Goal: Task Accomplishment & Management: Use online tool/utility

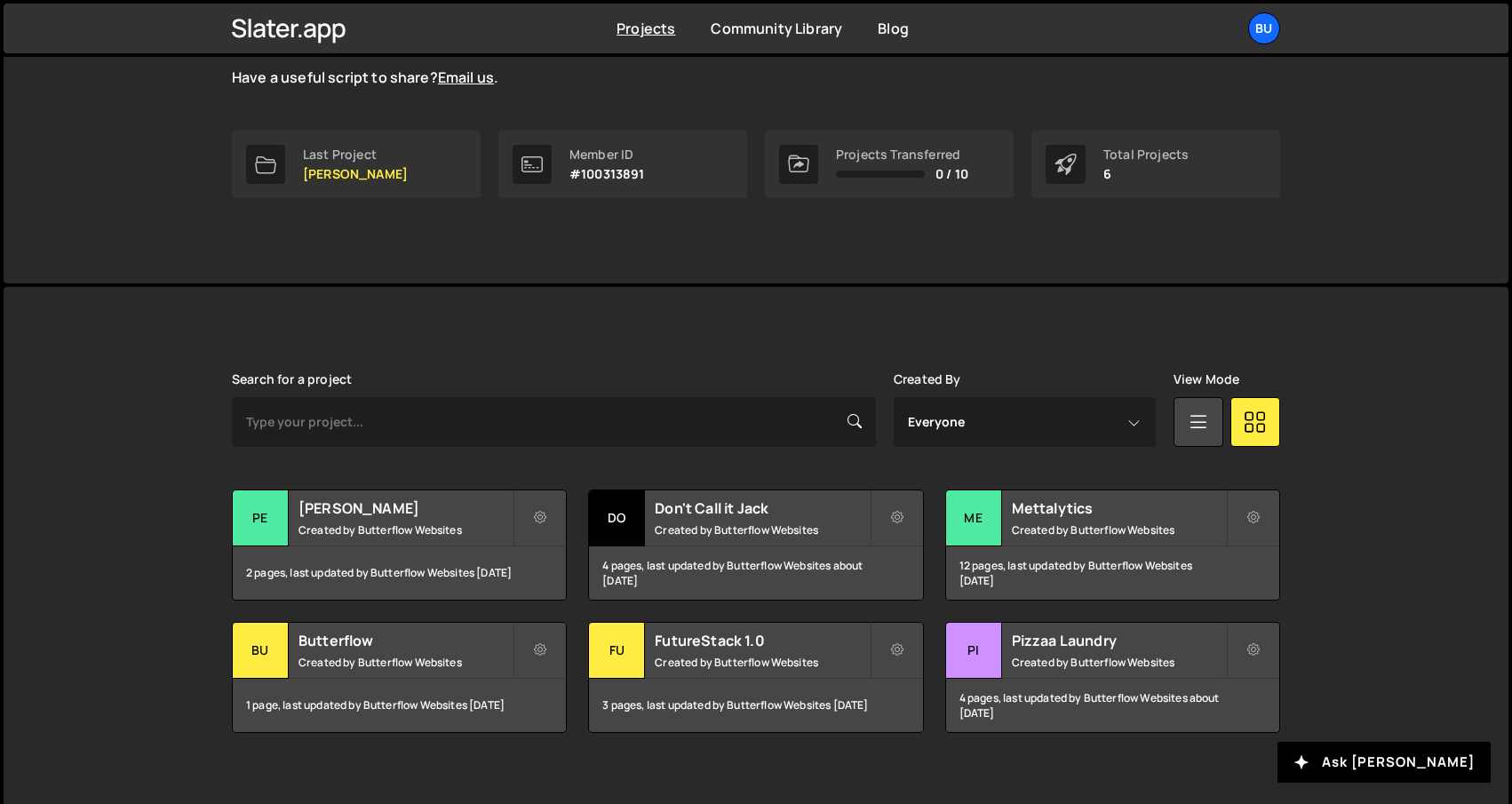
scroll to position [242, 0]
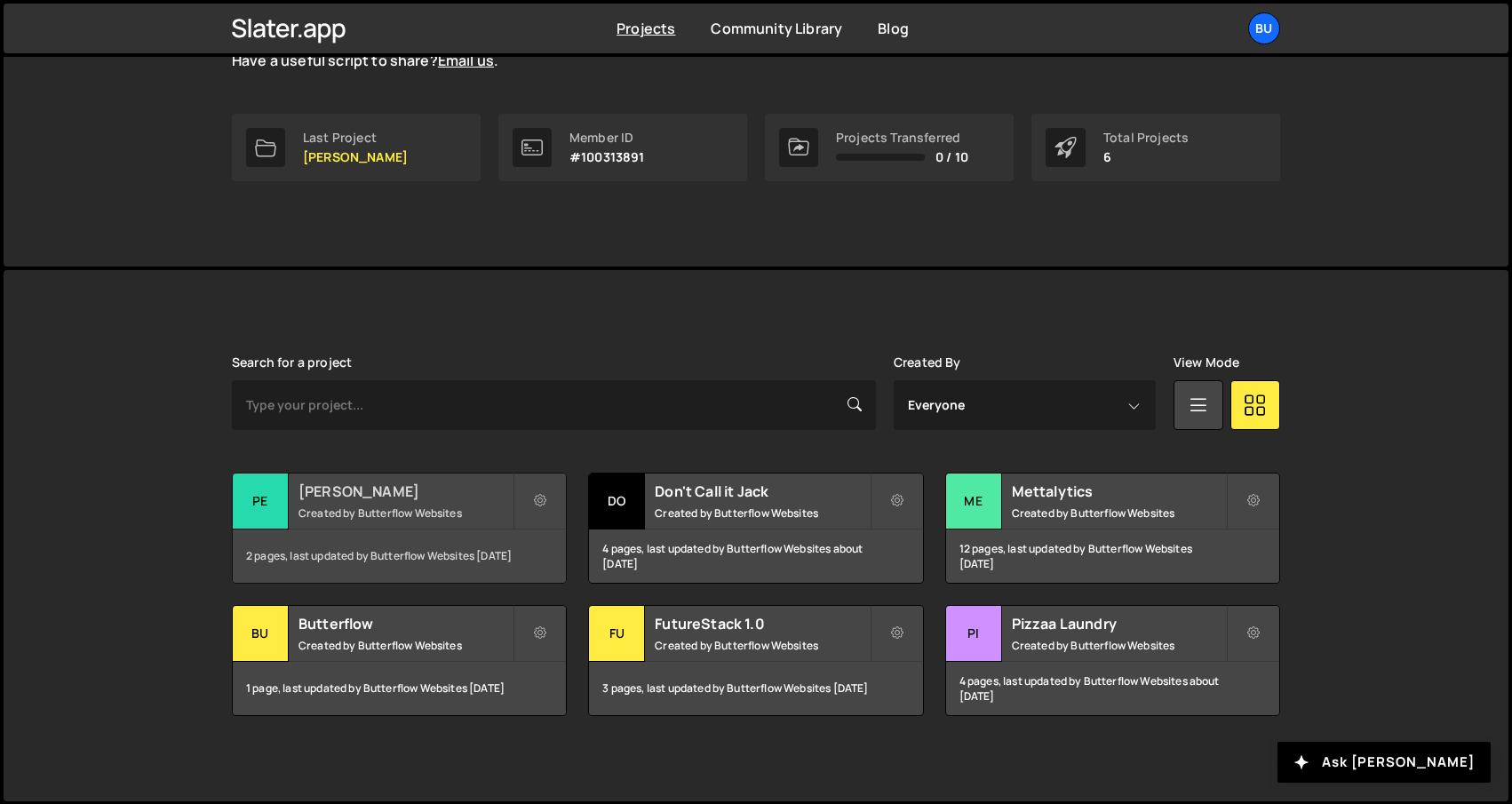
click at [395, 498] on h2 "[PERSON_NAME]" at bounding box center [406, 491] width 214 height 19
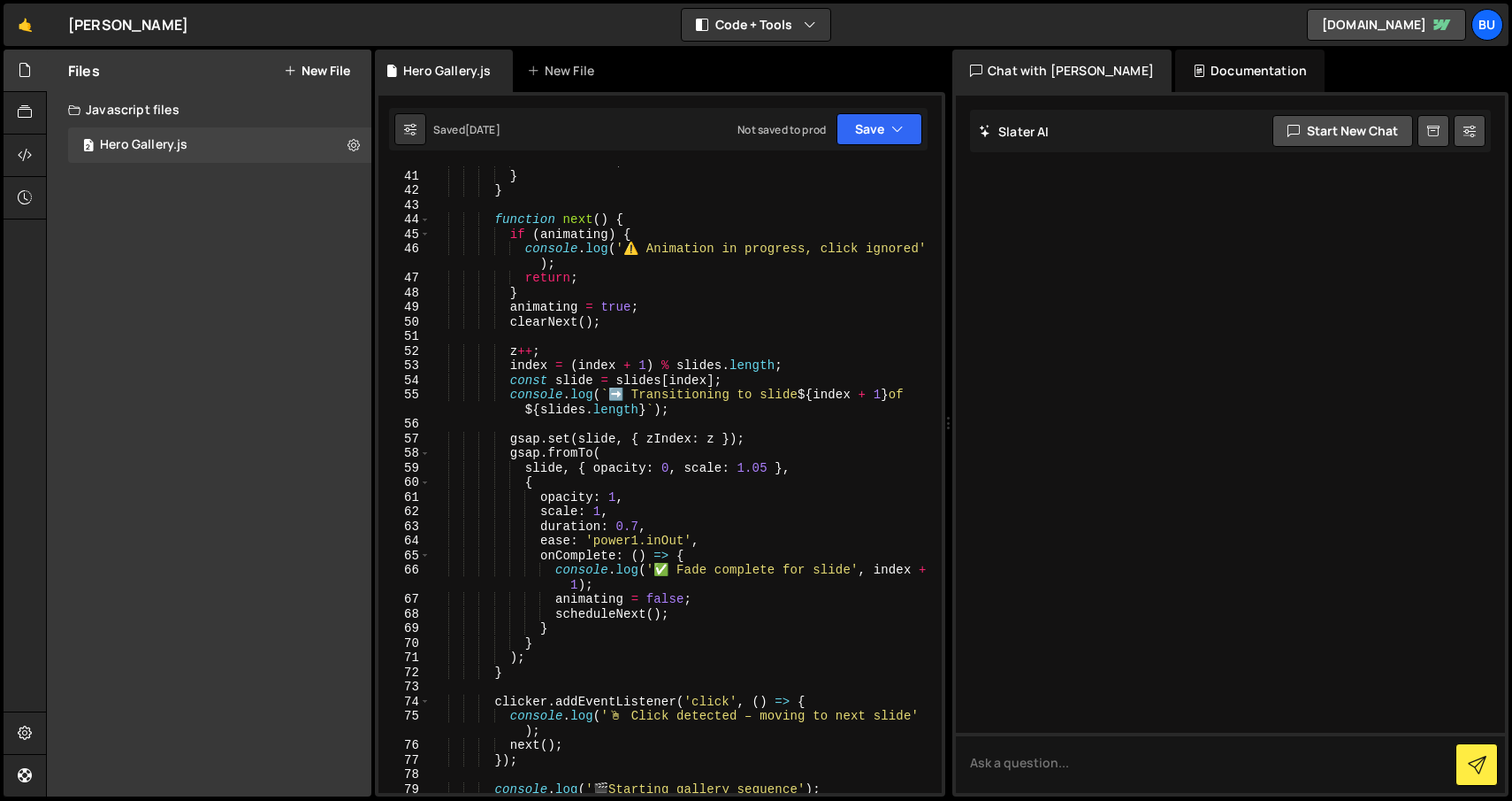
scroll to position [655, 0]
click at [637, 525] on div "timer = null ; } } function next ( ) { if ( animating ) { console . log ( '⚠️ A…" at bounding box center [682, 482] width 504 height 656
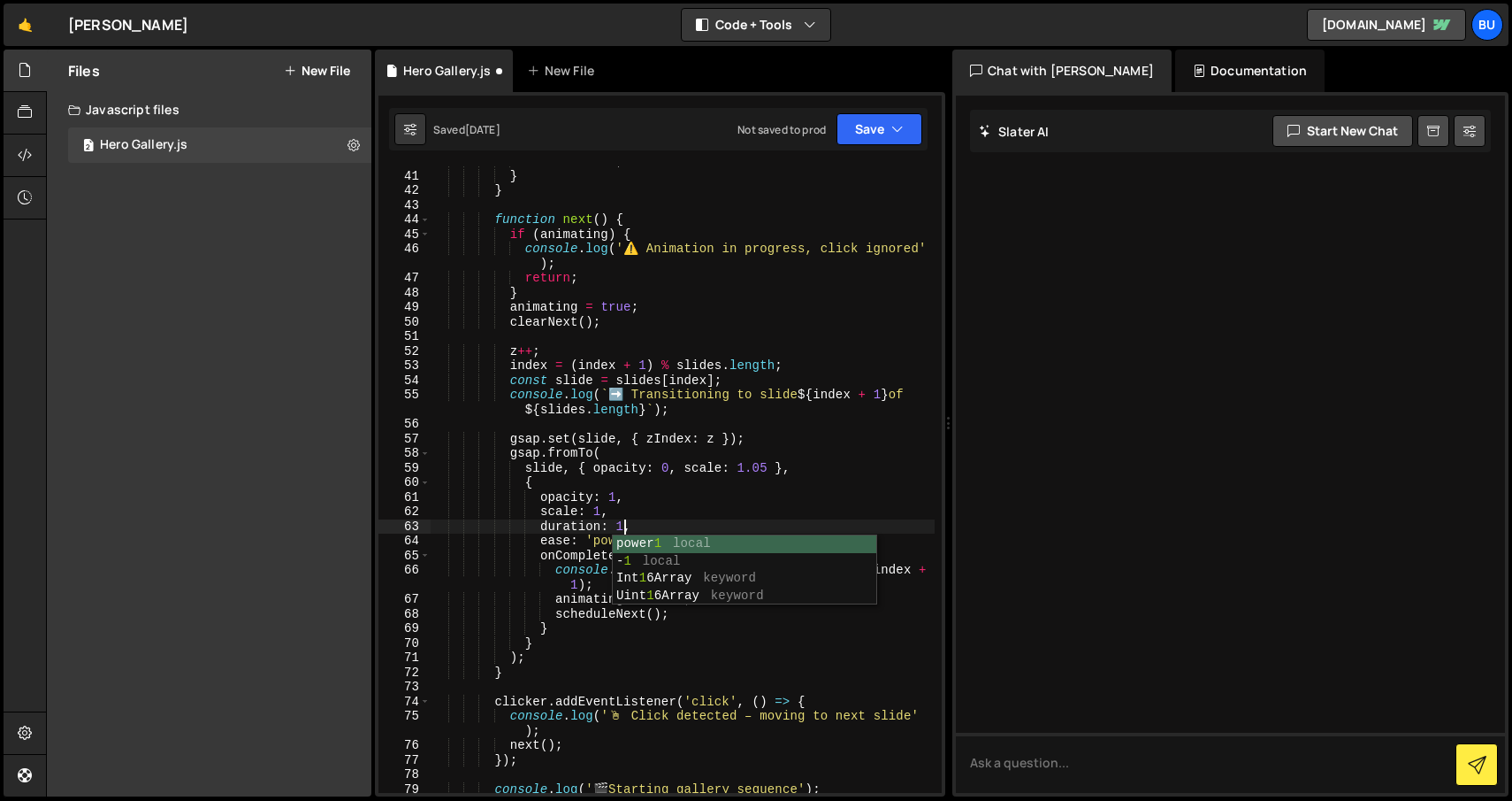
scroll to position [0, 12]
click at [716, 484] on div "timer = null ; } } function next ( ) { if ( animating ) { console . log ( '⚠️ A…" at bounding box center [682, 482] width 504 height 656
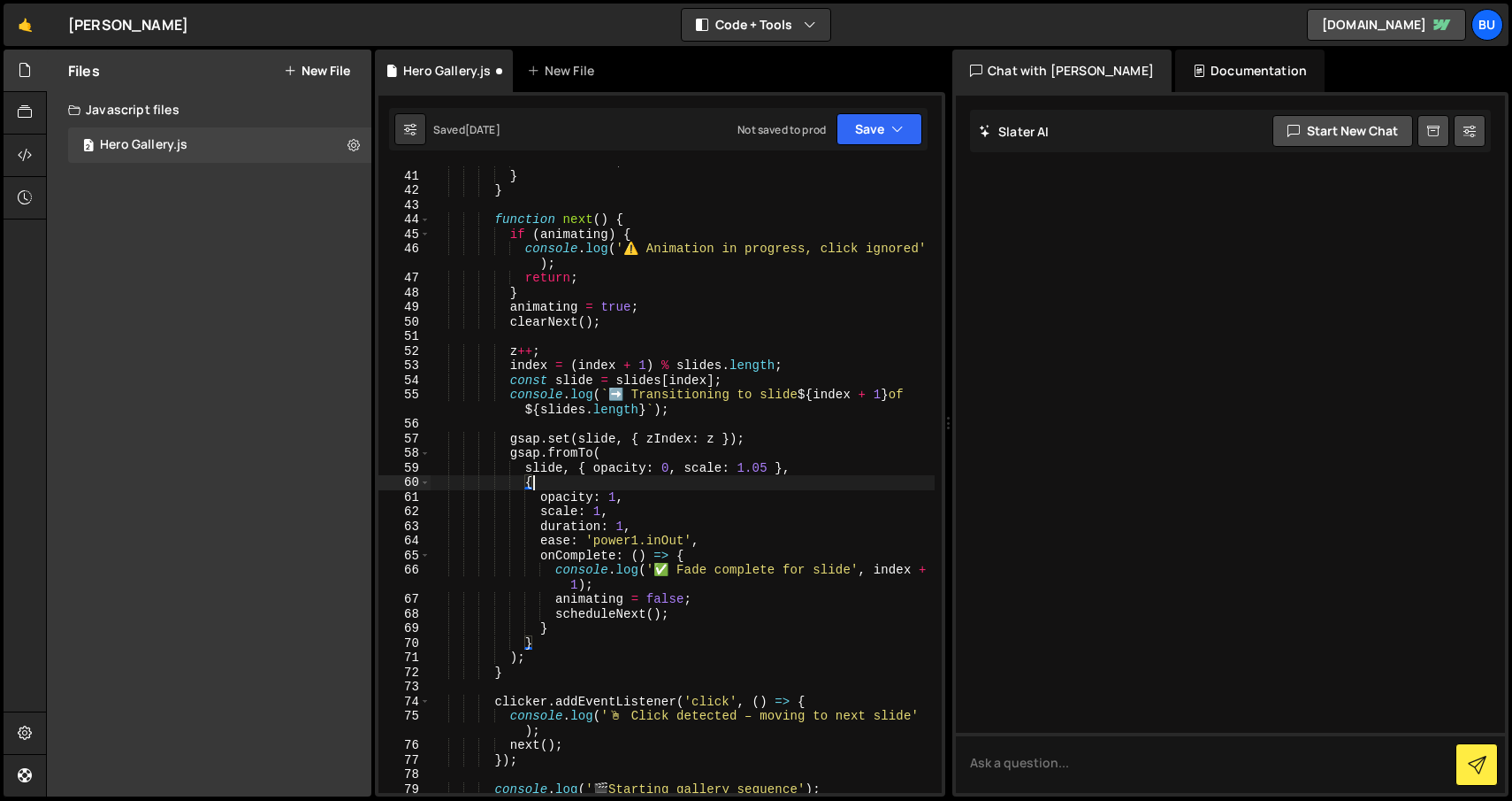
scroll to position [0, 6]
click at [665, 540] on div "timer = null ; } } function next ( ) { if ( animating ) { console . log ( '⚠️ A…" at bounding box center [682, 482] width 504 height 656
click at [693, 500] on div "timer = null ; } } function next ( ) { if ( animating ) { console . log ( '⚠️ A…" at bounding box center [682, 482] width 504 height 656
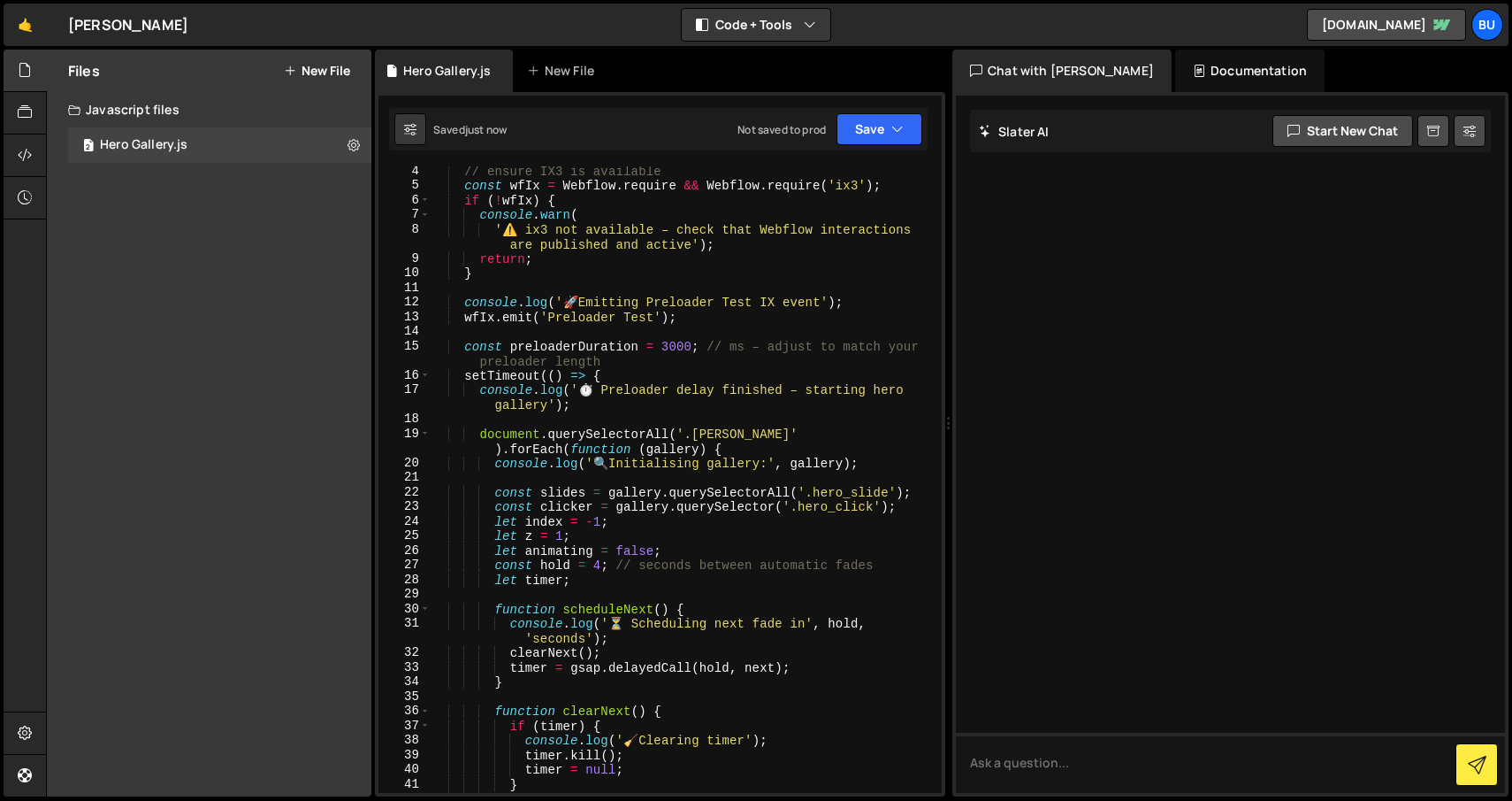
scroll to position [47, 0]
click at [600, 565] on div "// ensure IX3 is available const wfIx = Webflow . require && Webflow . require …" at bounding box center [682, 491] width 504 height 656
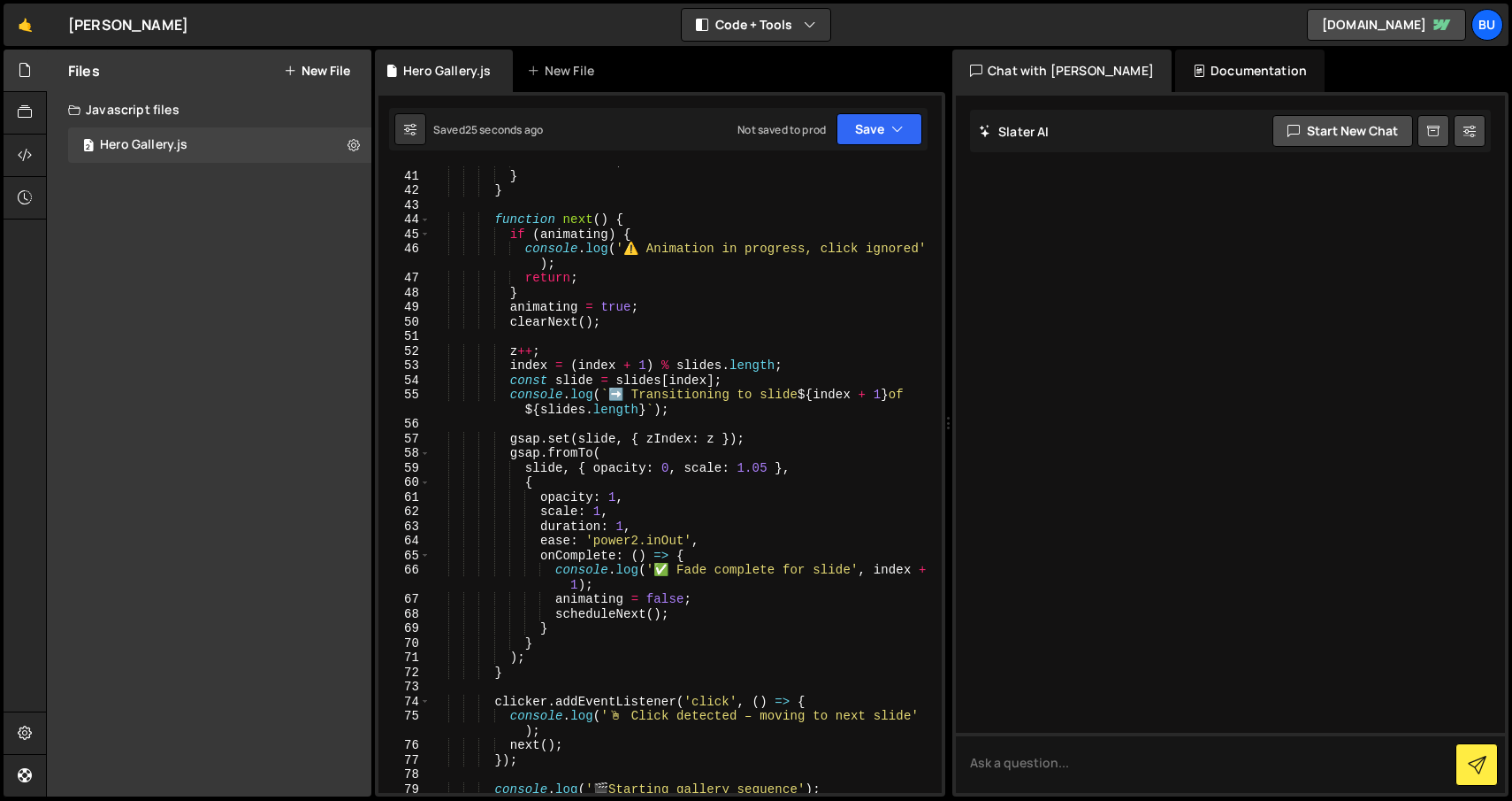
scroll to position [654, 0]
click at [622, 533] on div "timer = null ; } } function next ( ) { if ( animating ) { console . log ( '⚠️ A…" at bounding box center [682, 483] width 504 height 656
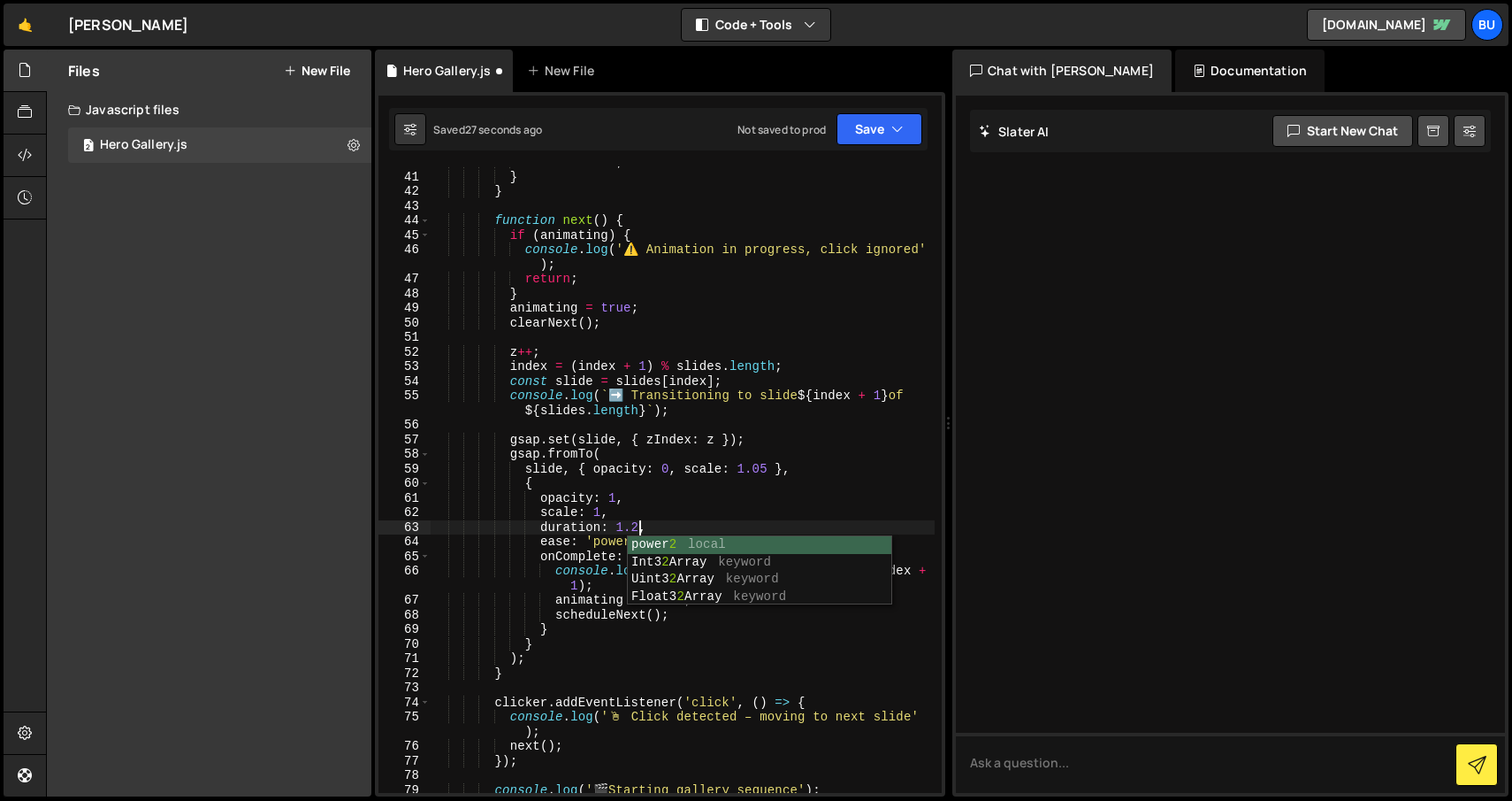
scroll to position [0, 14]
type textarea "duration: 1.25,"
